Goal: Find specific page/section: Find specific page/section

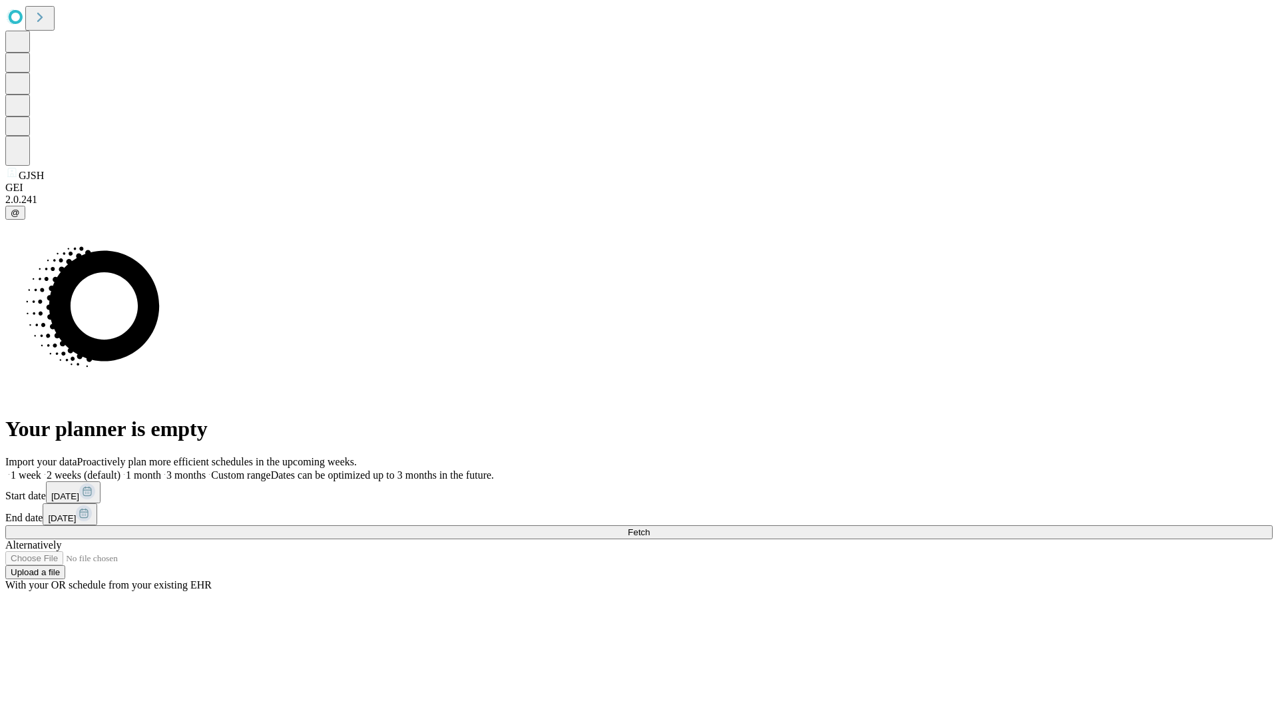
click at [650, 527] on span "Fetch" at bounding box center [639, 532] width 22 height 10
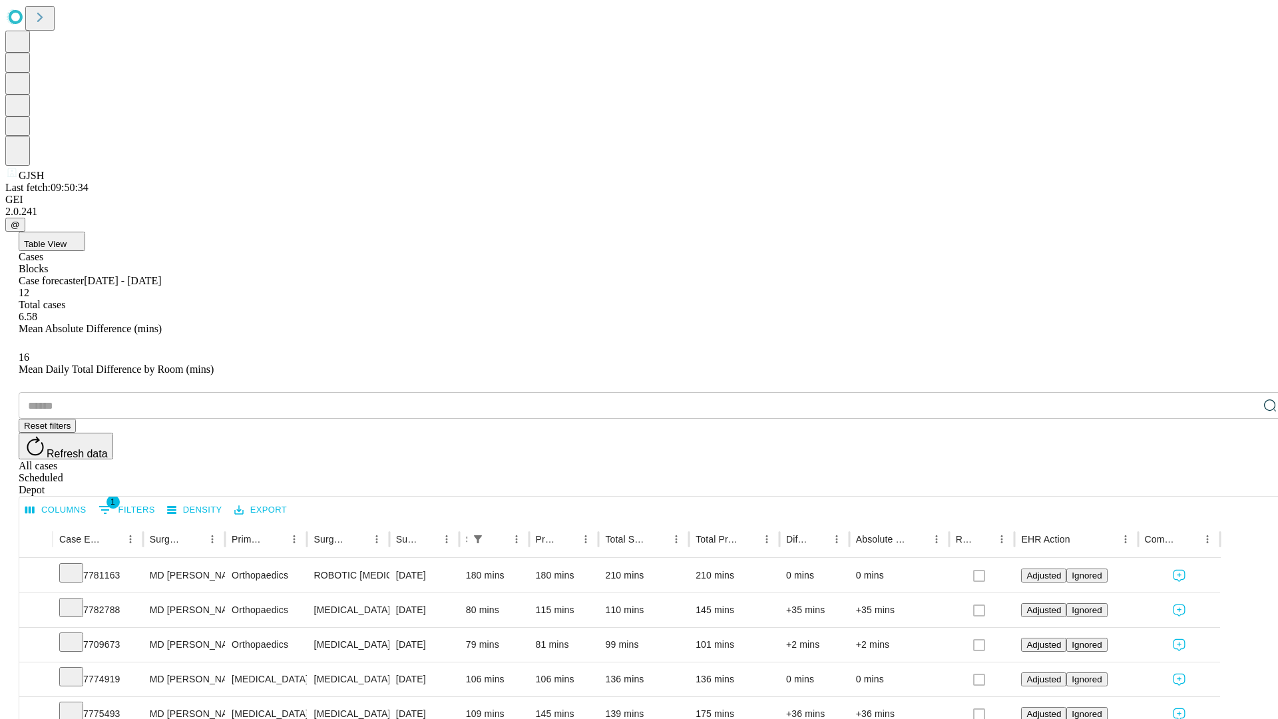
click at [1243, 484] on div "Depot" at bounding box center [652, 490] width 1267 height 12
